Goal: Information Seeking & Learning: Learn about a topic

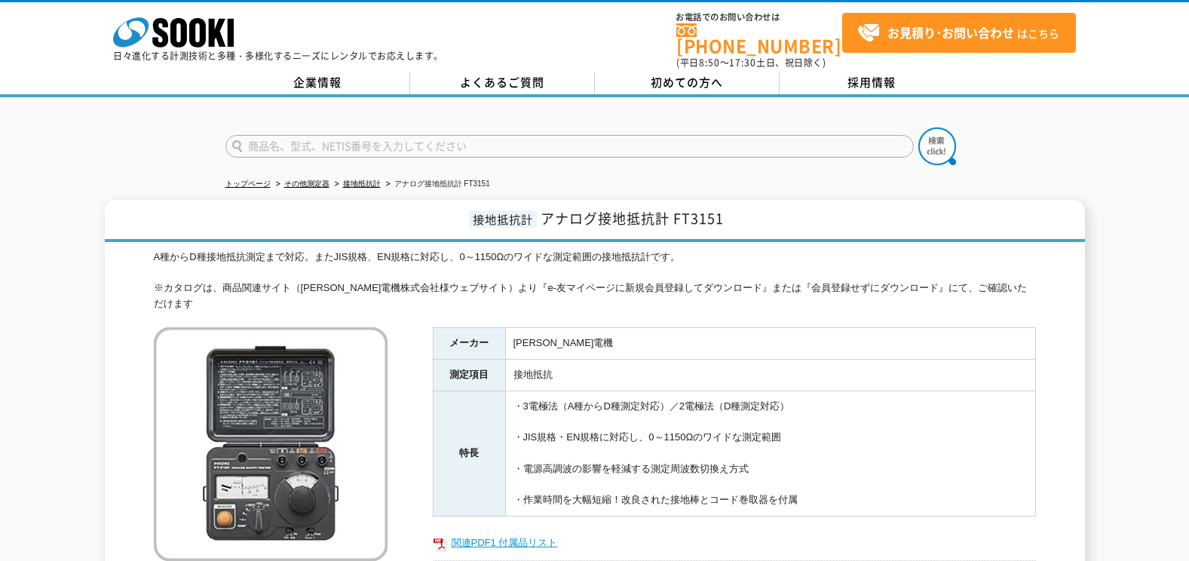
scroll to position [75, 0]
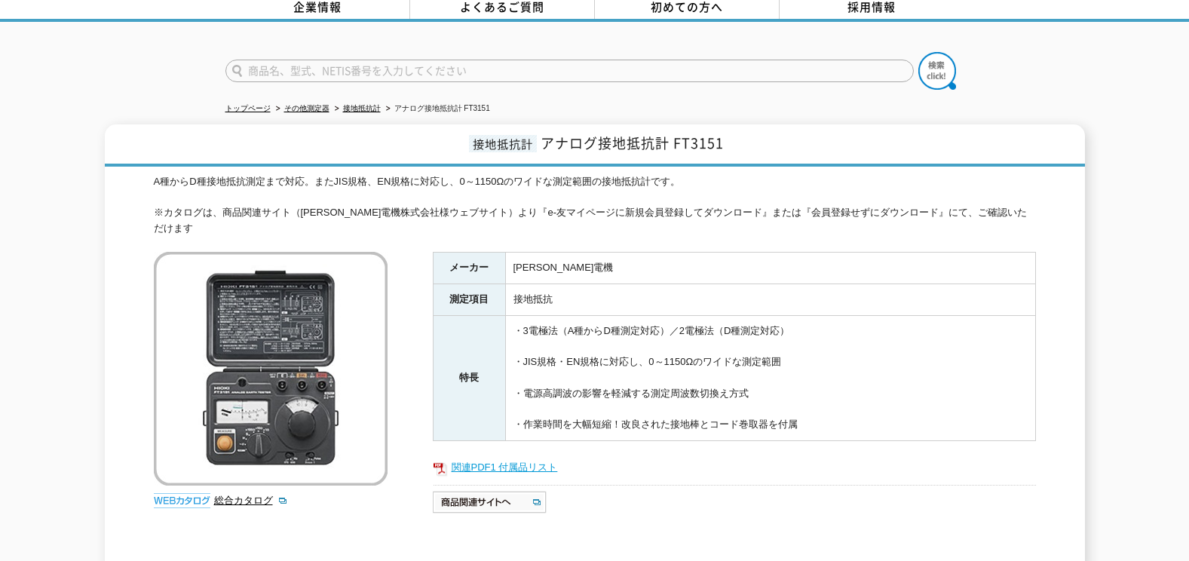
click at [464, 458] on link "関連PDF1 付属品リスト" at bounding box center [734, 468] width 603 height 20
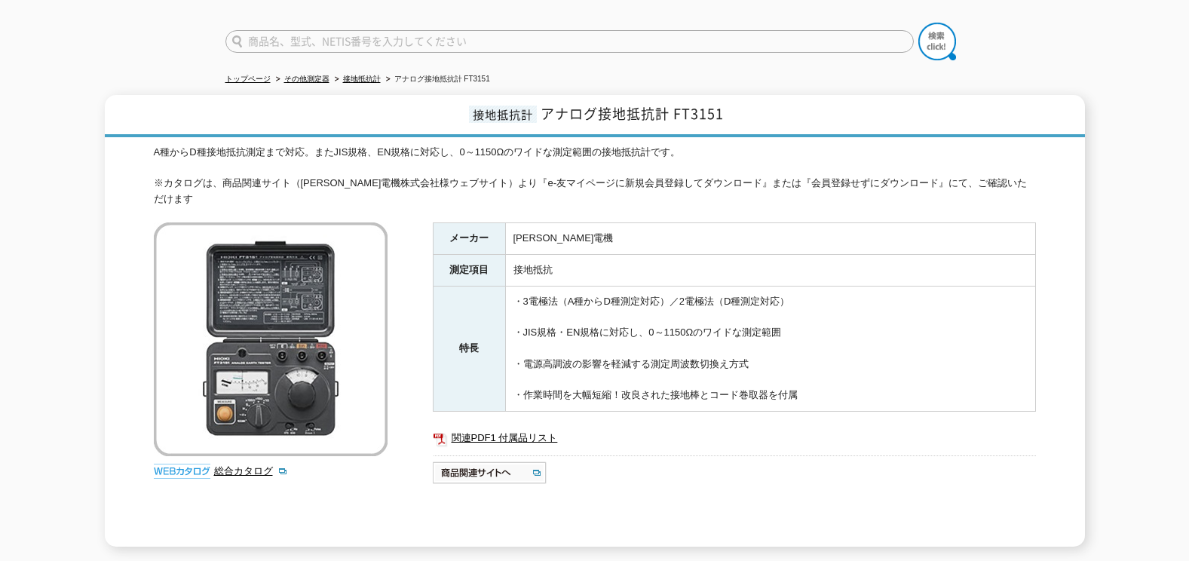
scroll to position [129, 0]
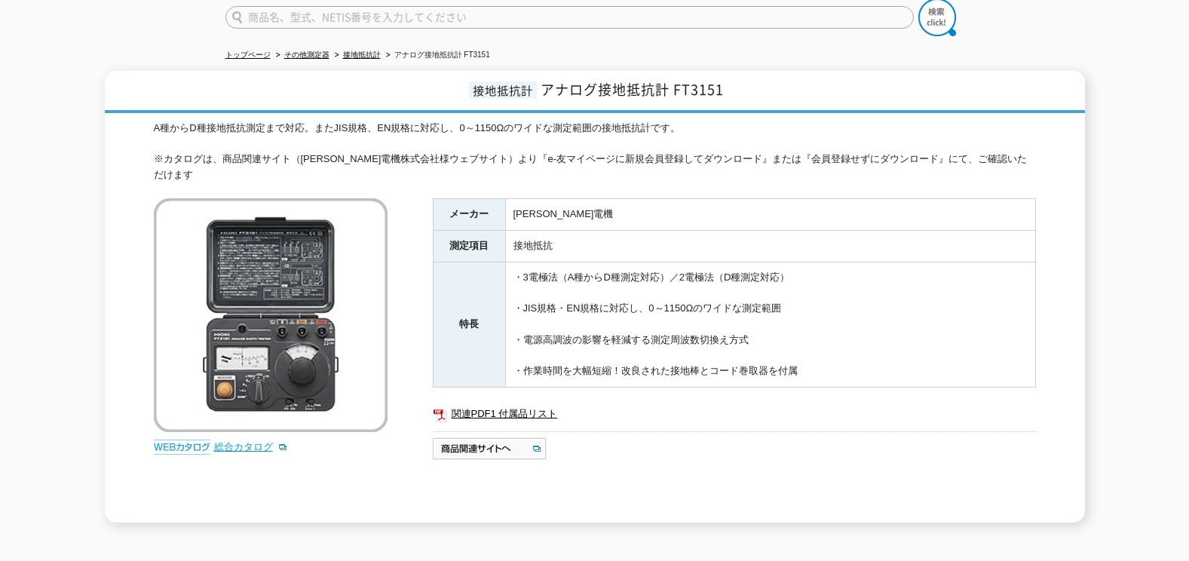
click at [237, 441] on link "総合カタログ" at bounding box center [251, 446] width 74 height 11
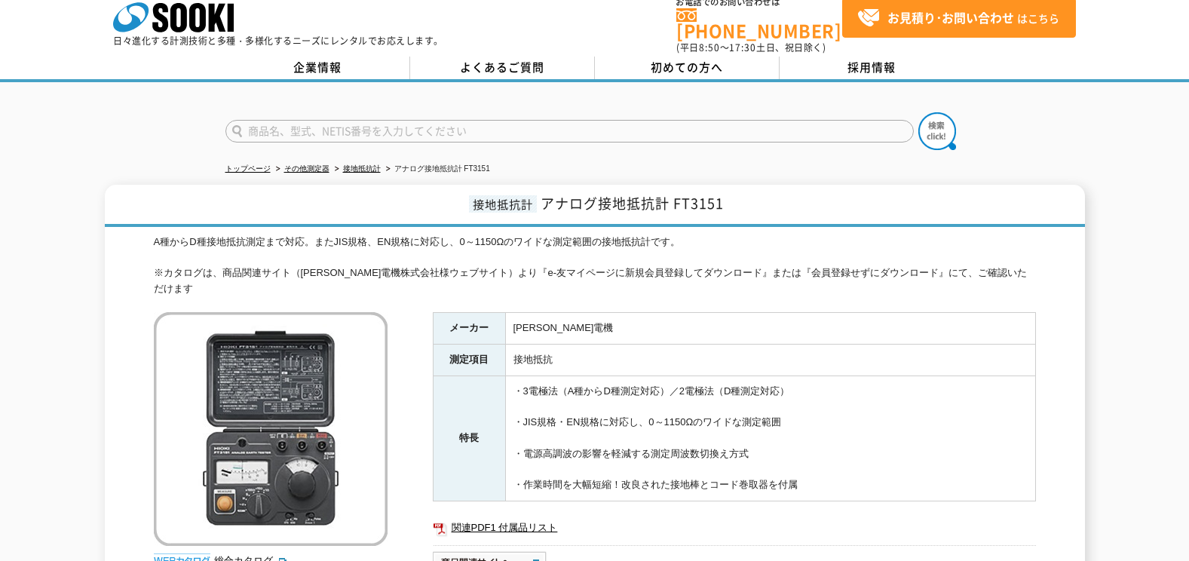
scroll to position [0, 0]
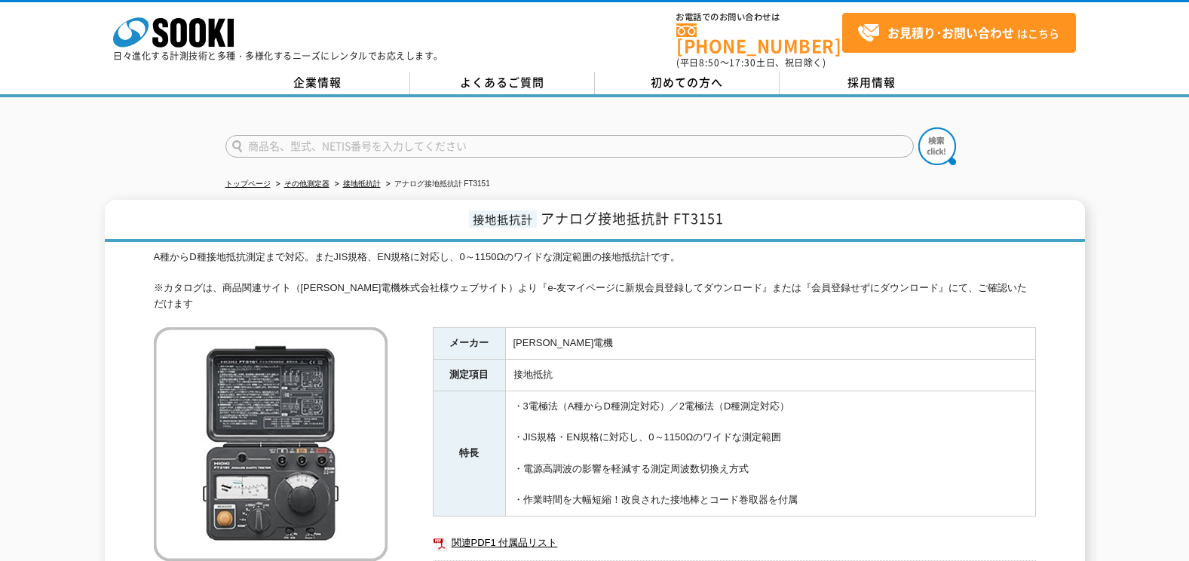
click at [273, 135] on input "text" at bounding box center [569, 146] width 688 height 23
type input "１"
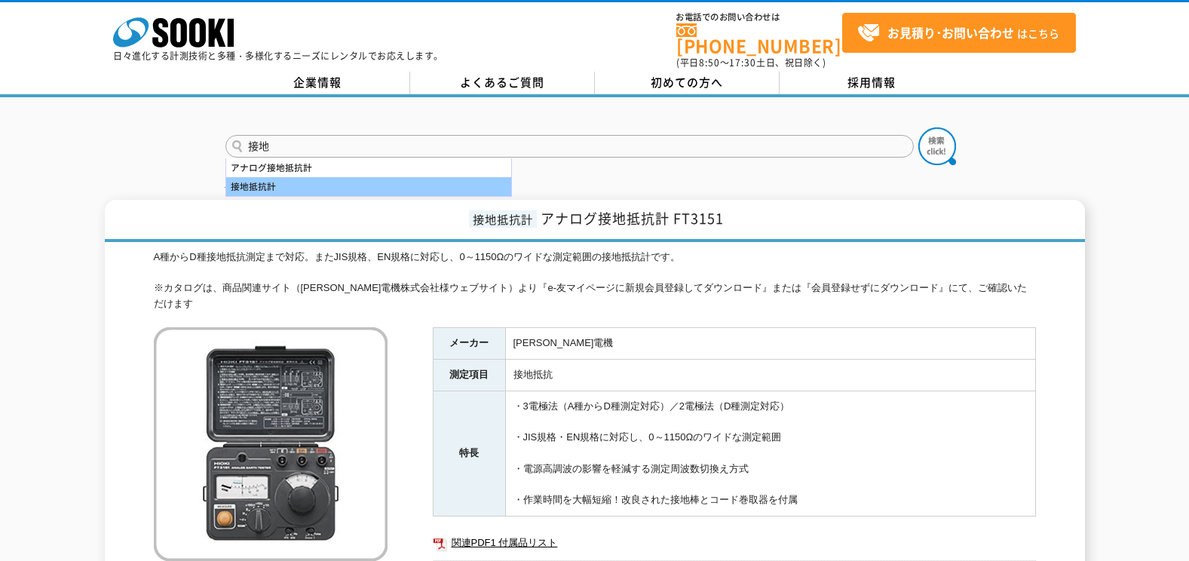
click at [350, 177] on div "接地抵抗計" at bounding box center [368, 186] width 285 height 19
type input "接地抵抗計"
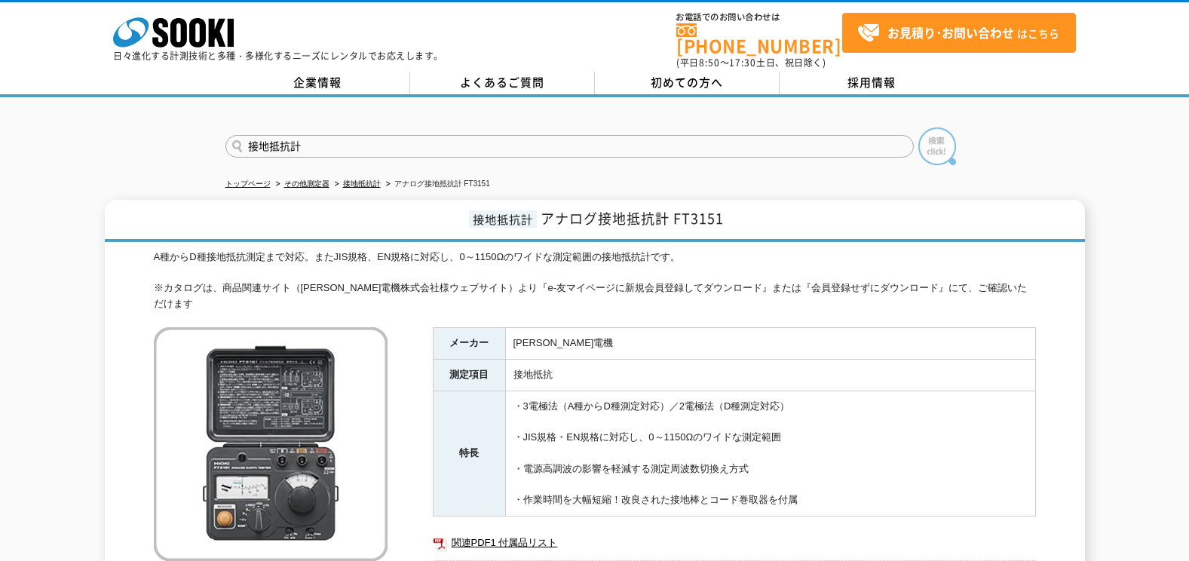
click at [927, 143] on img at bounding box center [937, 146] width 38 height 38
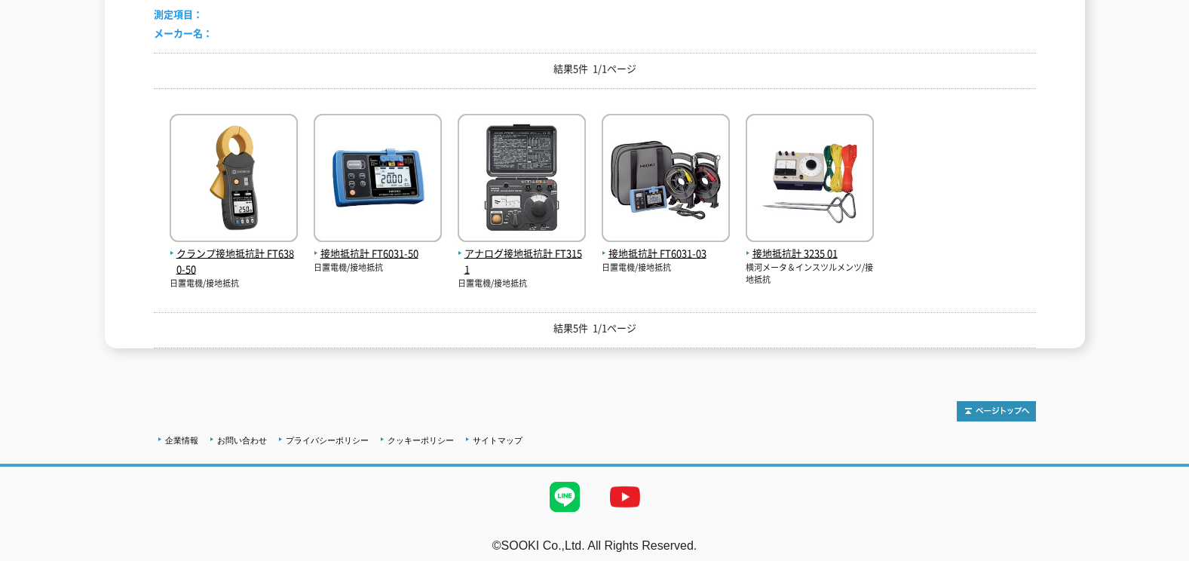
scroll to position [224, 0]
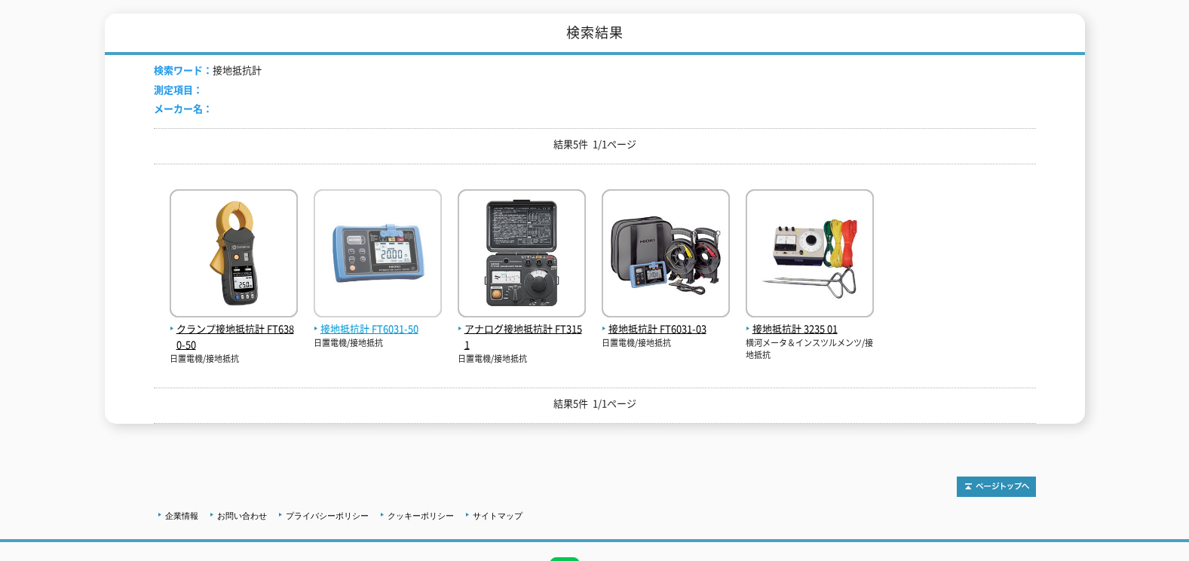
click at [341, 321] on span "接地抵抗計 FT6031-50" at bounding box center [378, 329] width 128 height 16
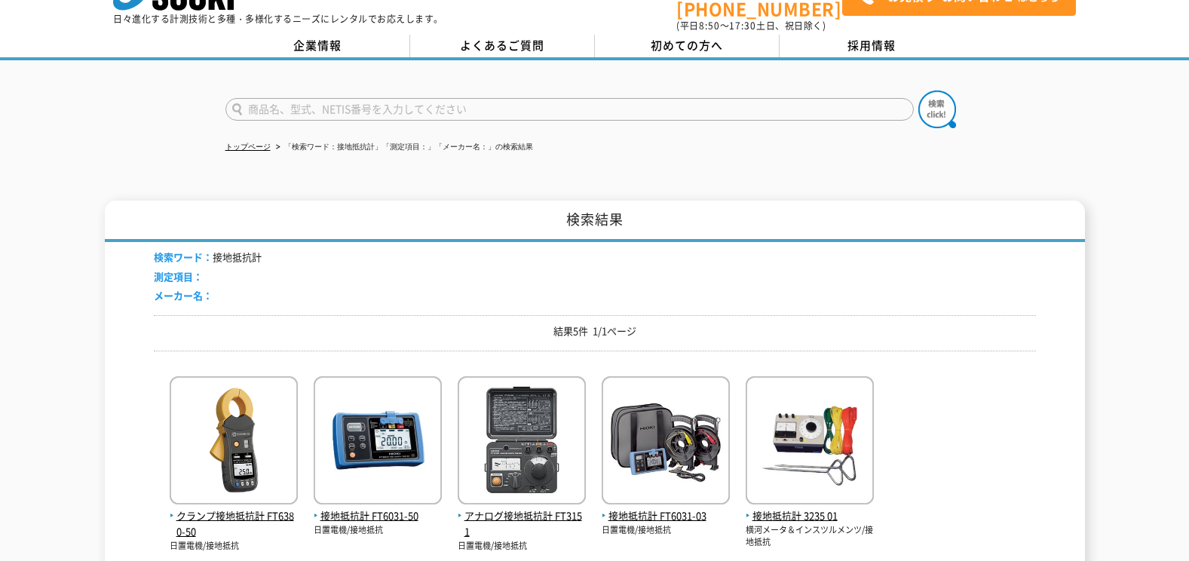
scroll to position [0, 0]
